Goal: Communication & Community: Ask a question

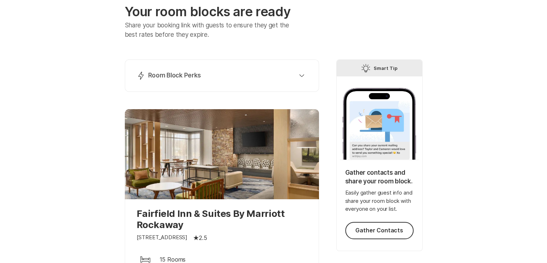
scroll to position [42, 0]
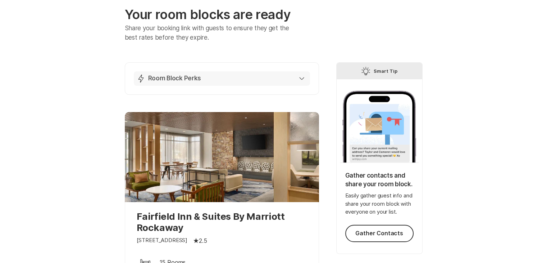
click at [304, 78] on button "Lightning Bolt Room Block Perks" at bounding box center [222, 78] width 176 height 14
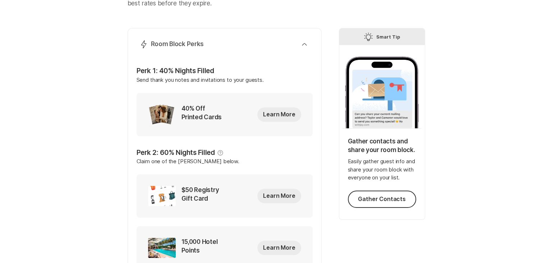
scroll to position [0, 0]
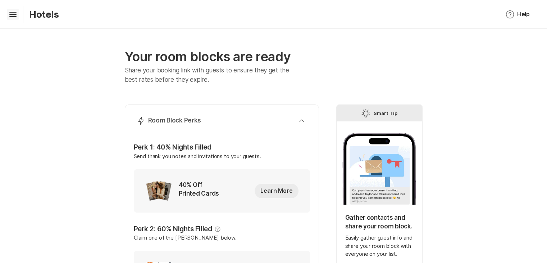
click at [15, 16] on icon at bounding box center [12, 16] width 7 height 1
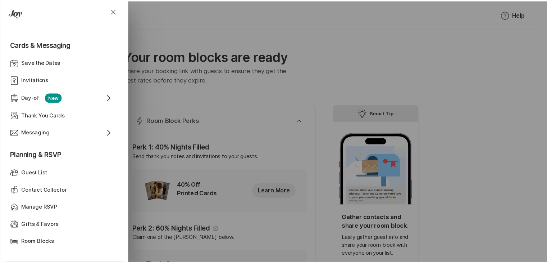
scroll to position [274, 0]
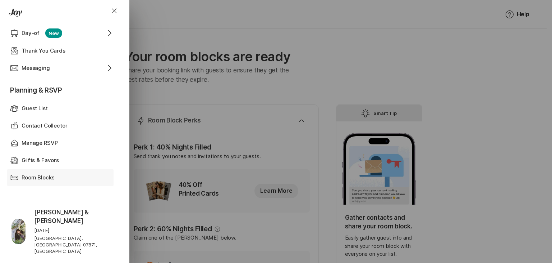
click at [35, 177] on p "Room Blocks" at bounding box center [38, 177] width 33 height 8
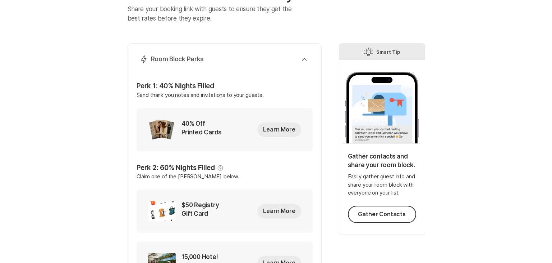
scroll to position [0, 0]
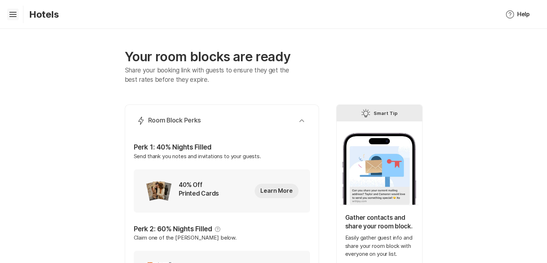
click at [16, 13] on icon "Hamburger" at bounding box center [13, 15] width 12 height 12
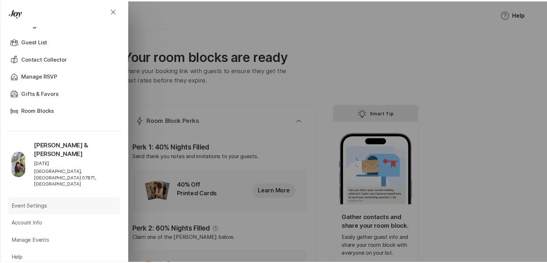
scroll to position [341, 0]
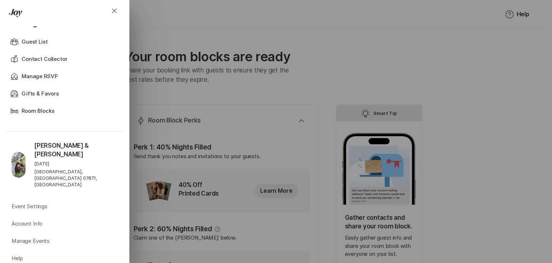
click at [167, 88] on div "Close Home Event Dashboard Website Web Globe Overview Design Design Photos Phot…" at bounding box center [276, 131] width 552 height 263
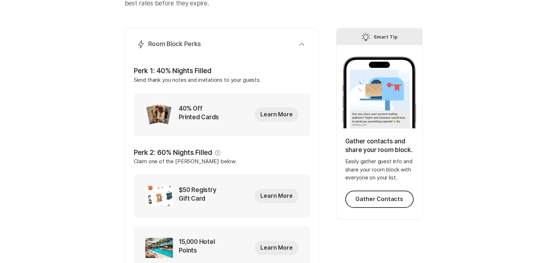
scroll to position [76, 0]
click at [300, 47] on div "Lightning Bolt Room Block Perks" at bounding box center [221, 44] width 168 height 9
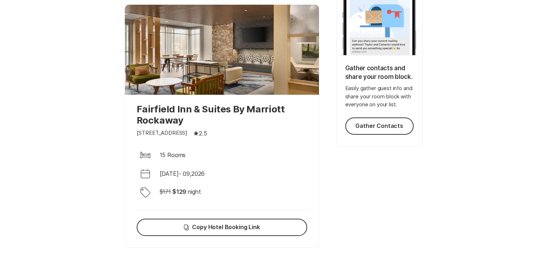
scroll to position [47, 0]
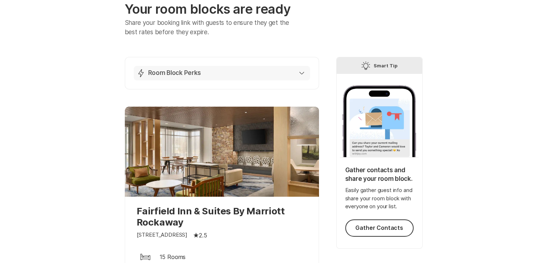
click at [188, 75] on p "Room Block Perks" at bounding box center [174, 73] width 53 height 9
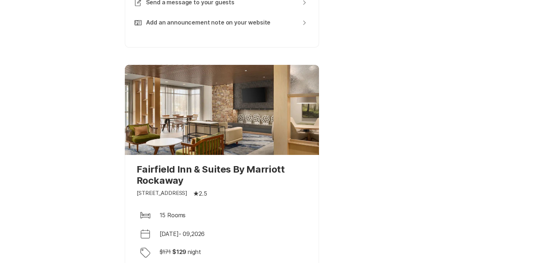
scroll to position [404, 0]
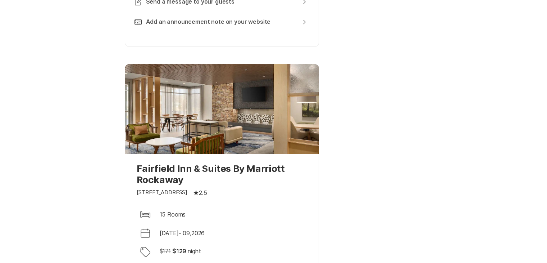
click at [163, 179] on p "Fairfield Inn & Suites By Marriott Rockaway" at bounding box center [222, 174] width 170 height 22
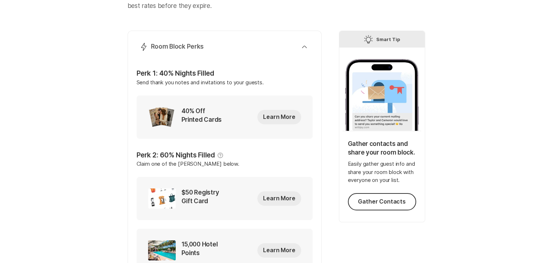
scroll to position [0, 0]
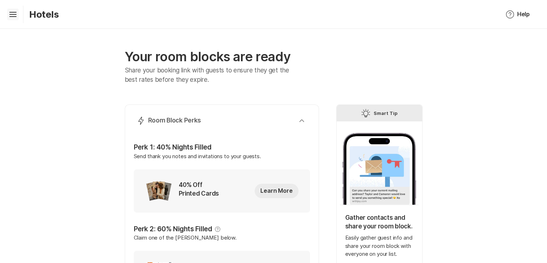
click at [13, 12] on icon at bounding box center [12, 13] width 7 height 3
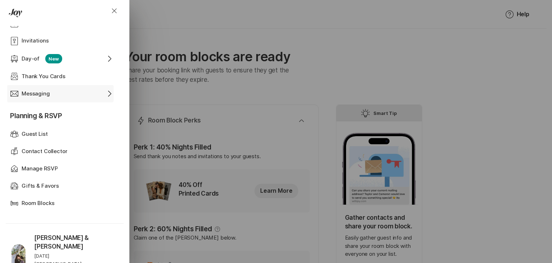
scroll to position [249, 0]
click at [44, 165] on p "Manage RSVP" at bounding box center [40, 168] width 36 height 8
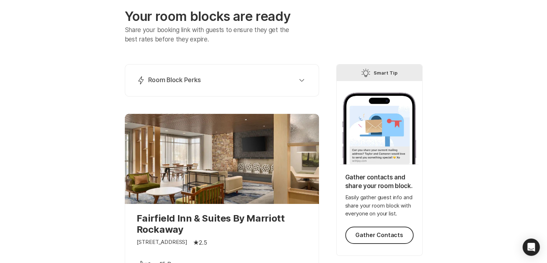
scroll to position [41, 0]
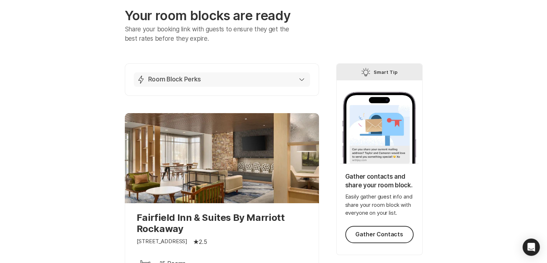
click at [305, 74] on button "Lightning Bolt Room Block Perks" at bounding box center [222, 79] width 176 height 14
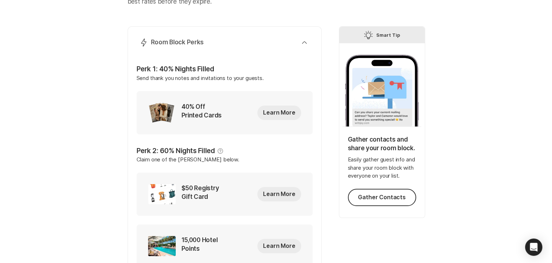
scroll to position [0, 0]
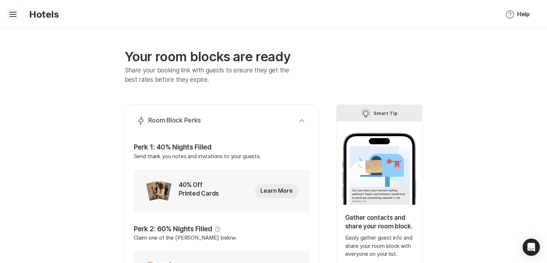
click at [18, 12] on icon "Hamburger" at bounding box center [13, 15] width 12 height 12
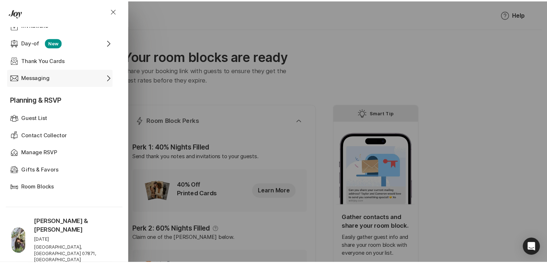
scroll to position [263, 0]
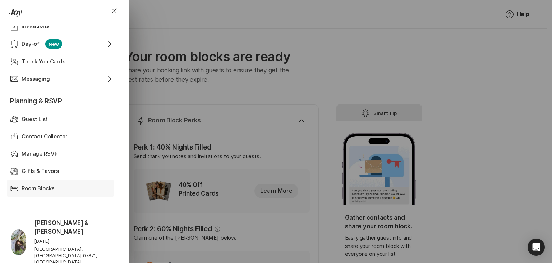
click at [29, 188] on p "Room Blocks" at bounding box center [38, 188] width 33 height 8
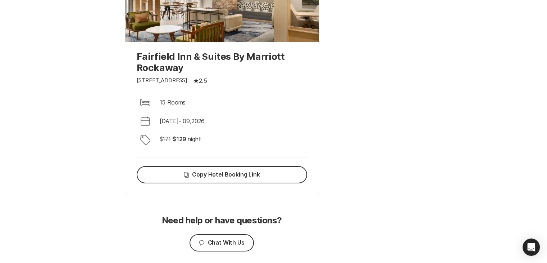
scroll to position [542, 0]
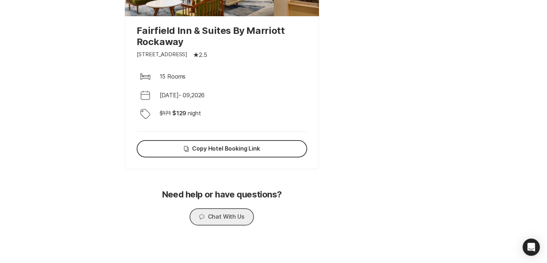
click at [205, 219] on button "Chat Chat With Us" at bounding box center [222, 216] width 64 height 17
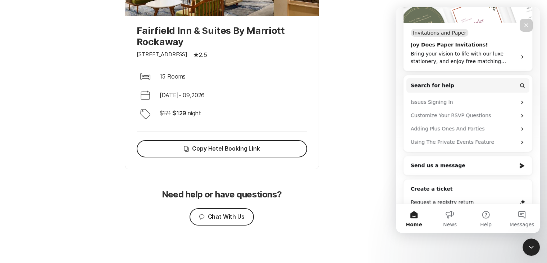
scroll to position [131, 0]
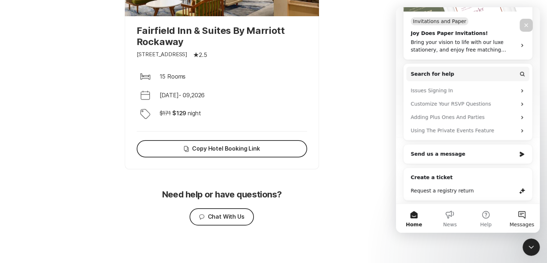
click at [518, 214] on button "Messages" at bounding box center [522, 218] width 36 height 29
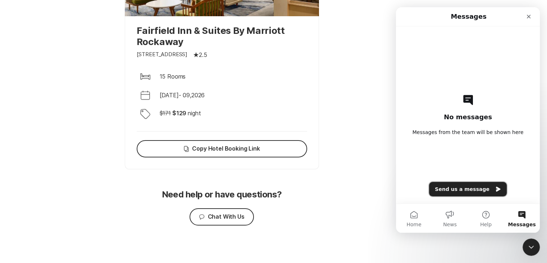
click at [456, 191] on button "Send us a message" at bounding box center [468, 189] width 78 height 14
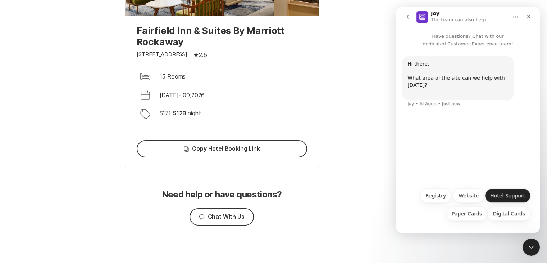
click at [504, 195] on button "Hotel Support" at bounding box center [508, 195] width 46 height 14
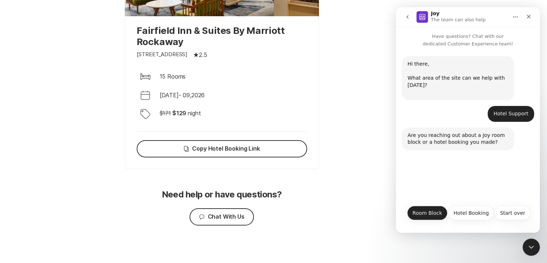
click at [430, 214] on button "Room Block" at bounding box center [427, 212] width 40 height 14
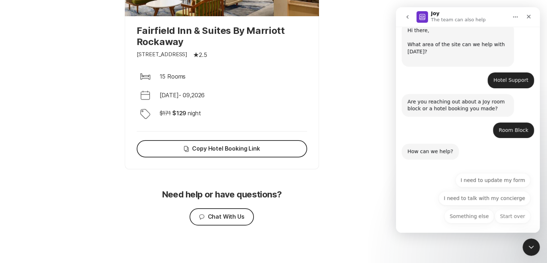
scroll to position [36, 0]
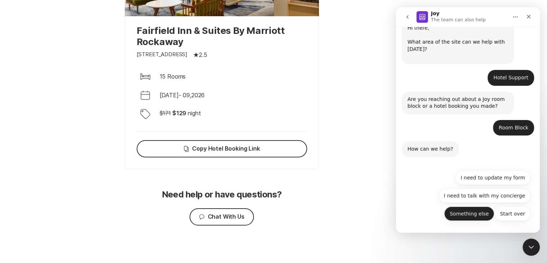
click at [466, 216] on button "Something else" at bounding box center [469, 213] width 50 height 14
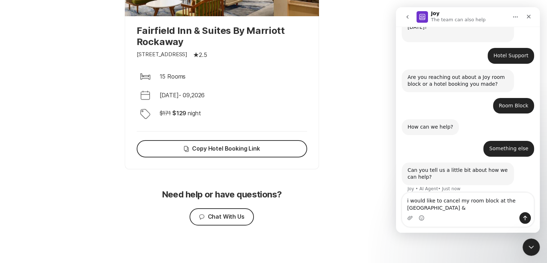
scroll to position [65, 0]
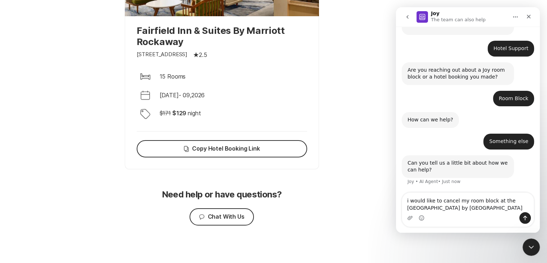
type textarea "i would like to cancel my room block at the [GEOGRAPHIC_DATA] by [GEOGRAPHIC_DA…"
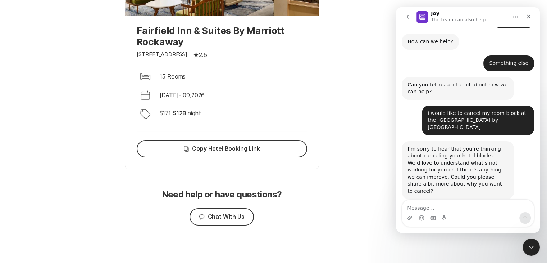
scroll to position [143, 0]
type textarea "I would not like to disclose"
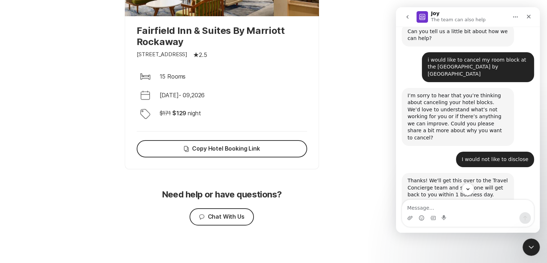
scroll to position [221, 0]
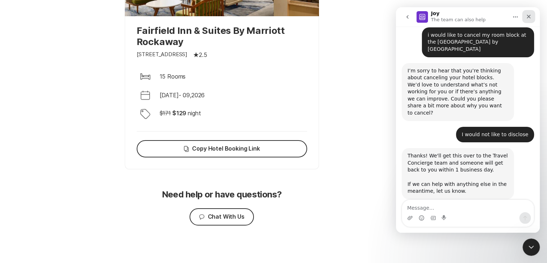
click at [529, 15] on icon "Close" at bounding box center [529, 17] width 6 height 6
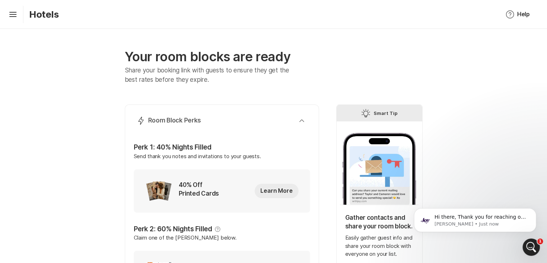
scroll to position [347, 0]
